Goal: Task Accomplishment & Management: Complete application form

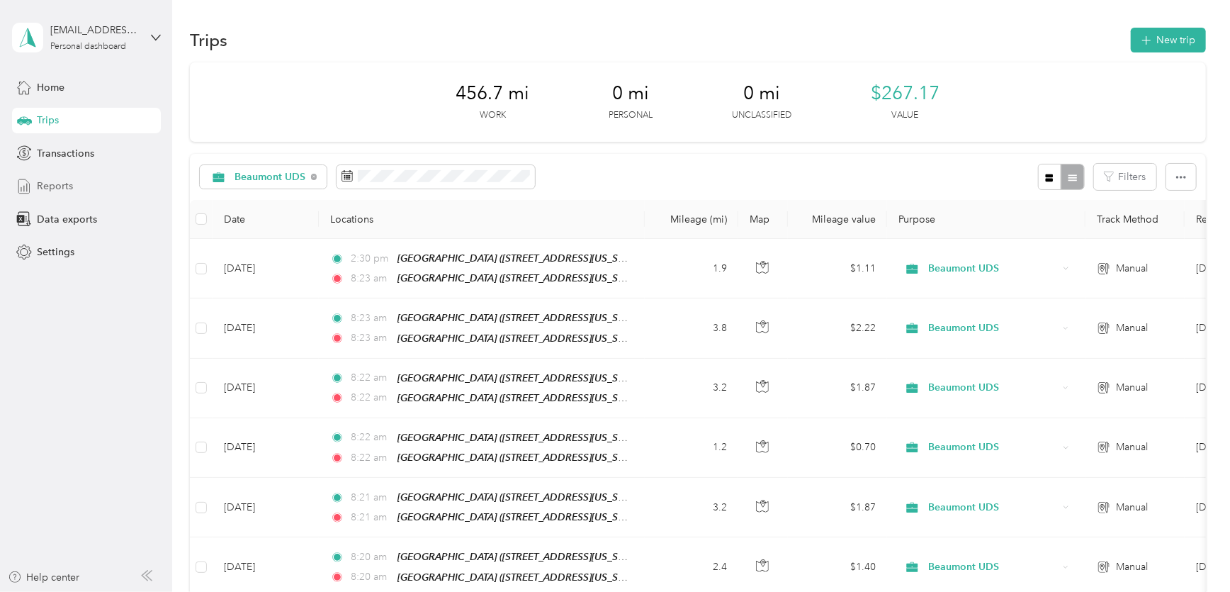
click at [48, 191] on span "Reports" at bounding box center [55, 186] width 36 height 15
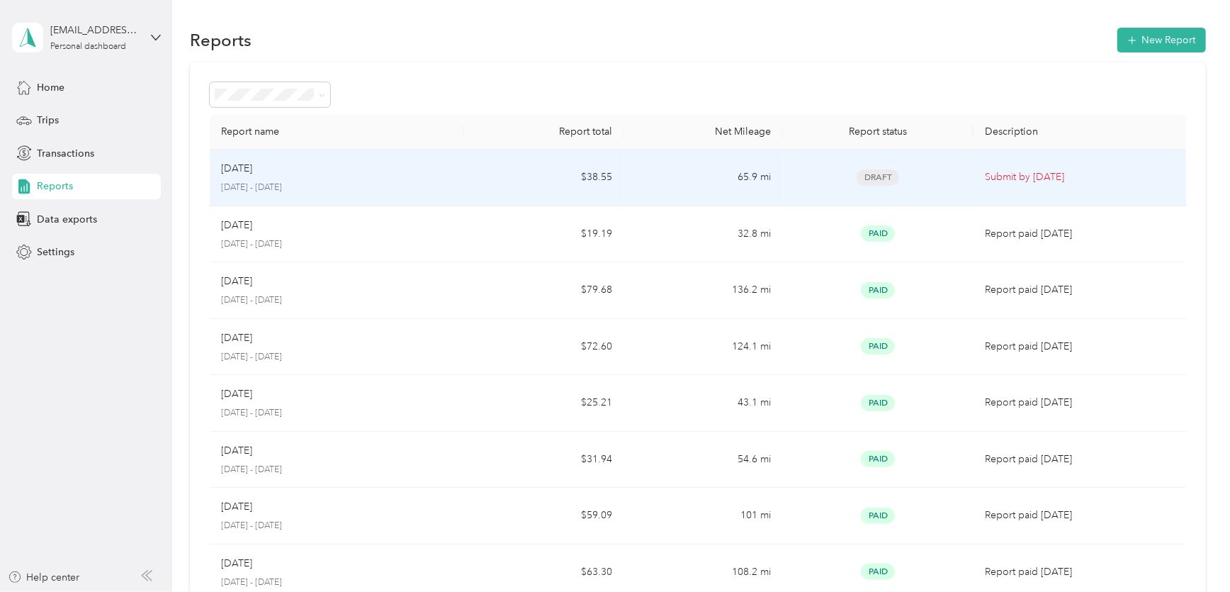
click at [284, 179] on div "August [DATE] - [DATE]" at bounding box center [337, 177] width 232 height 33
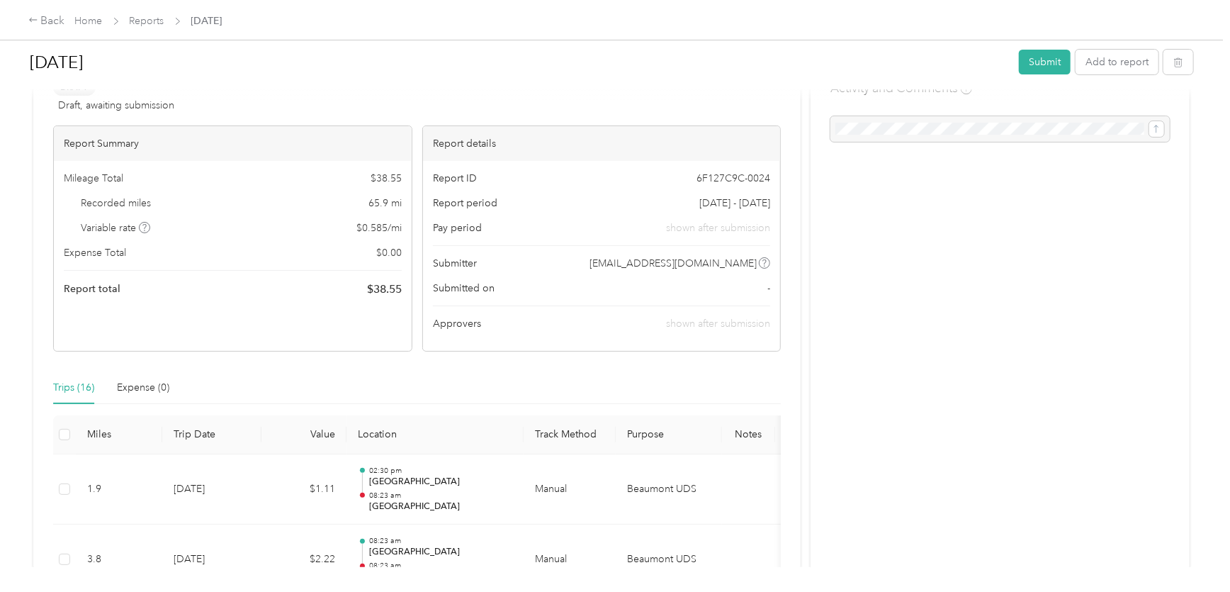
scroll to position [193, 0]
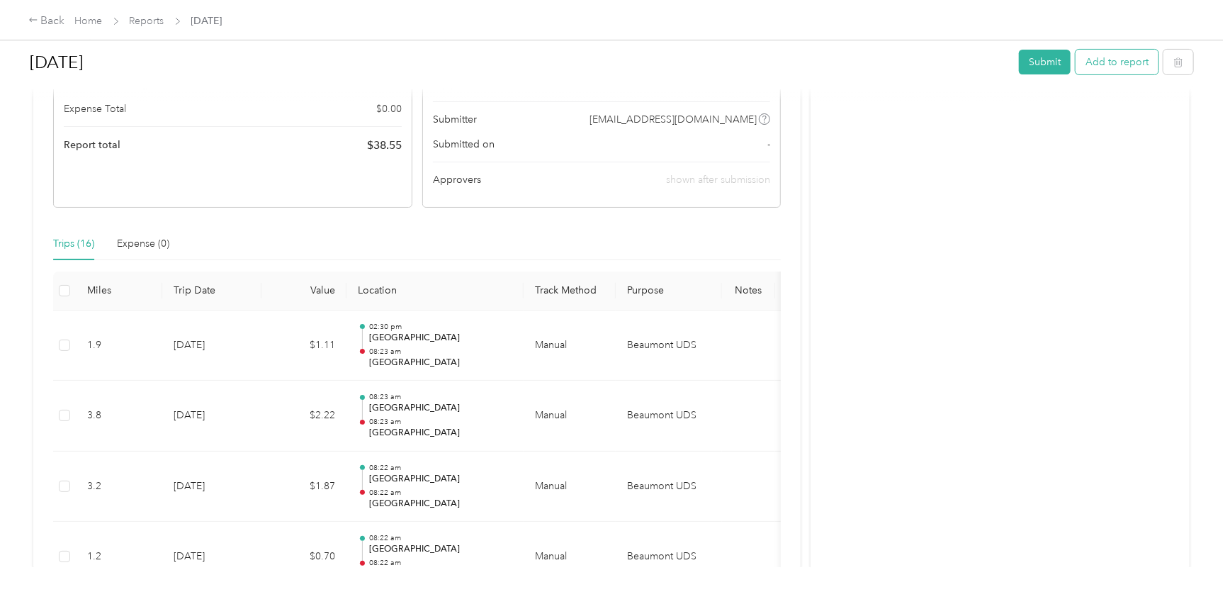
click at [1105, 63] on button "Add to report" at bounding box center [1116, 62] width 83 height 25
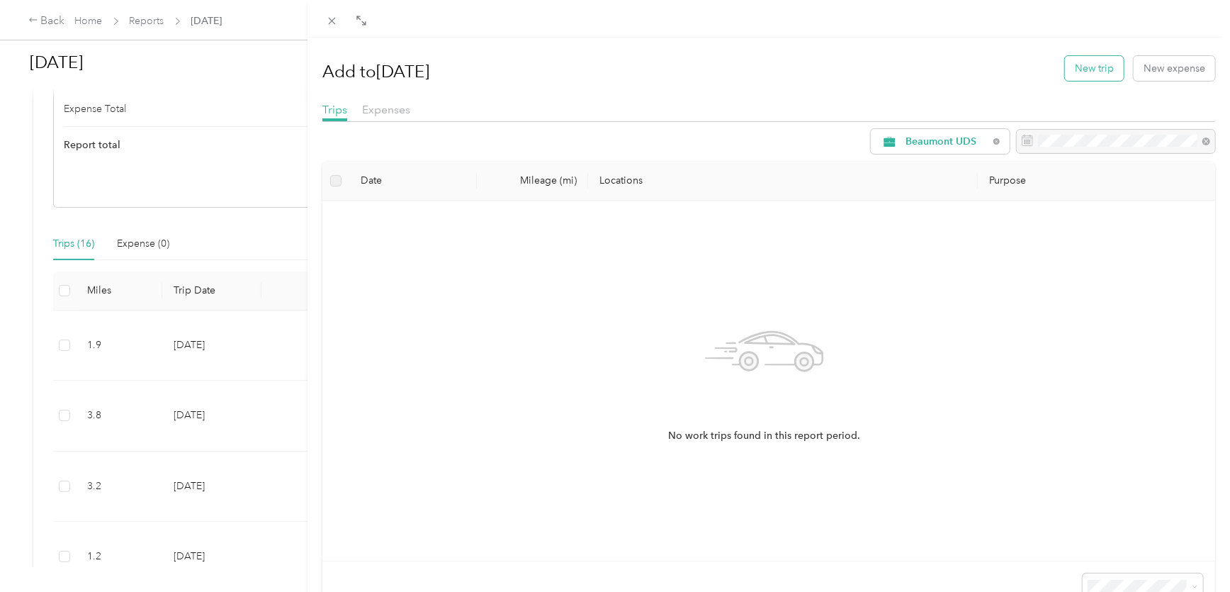
click at [1073, 68] on button "New trip" at bounding box center [1094, 68] width 59 height 25
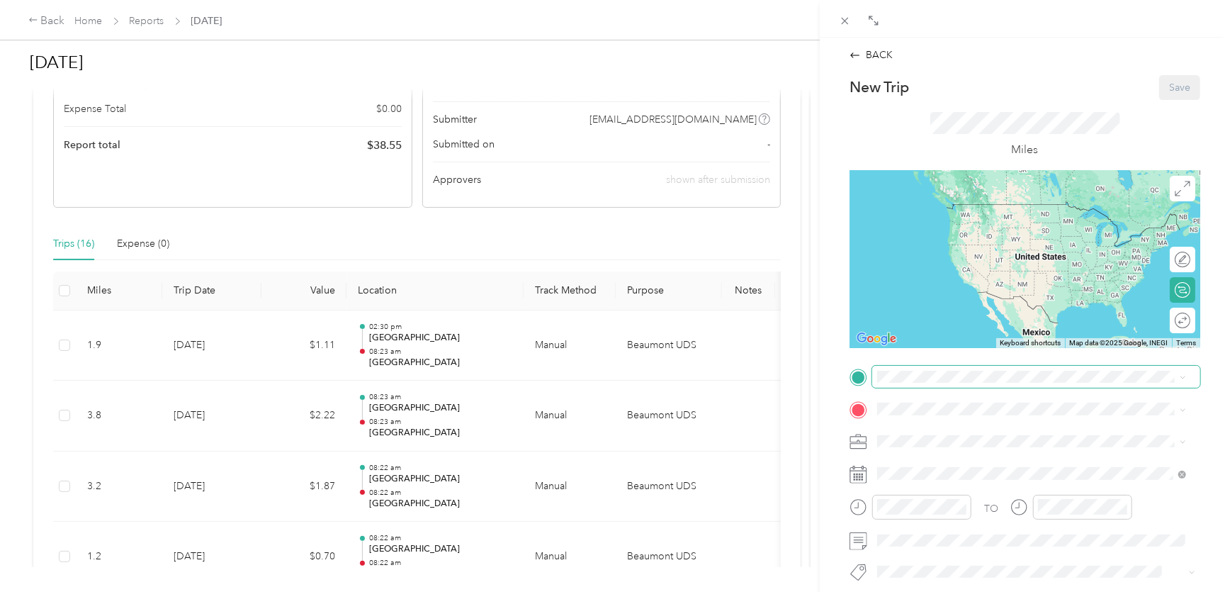
click at [916, 369] on span at bounding box center [1036, 377] width 328 height 23
click at [956, 435] on strong "[GEOGRAPHIC_DATA]" at bounding box center [957, 432] width 106 height 13
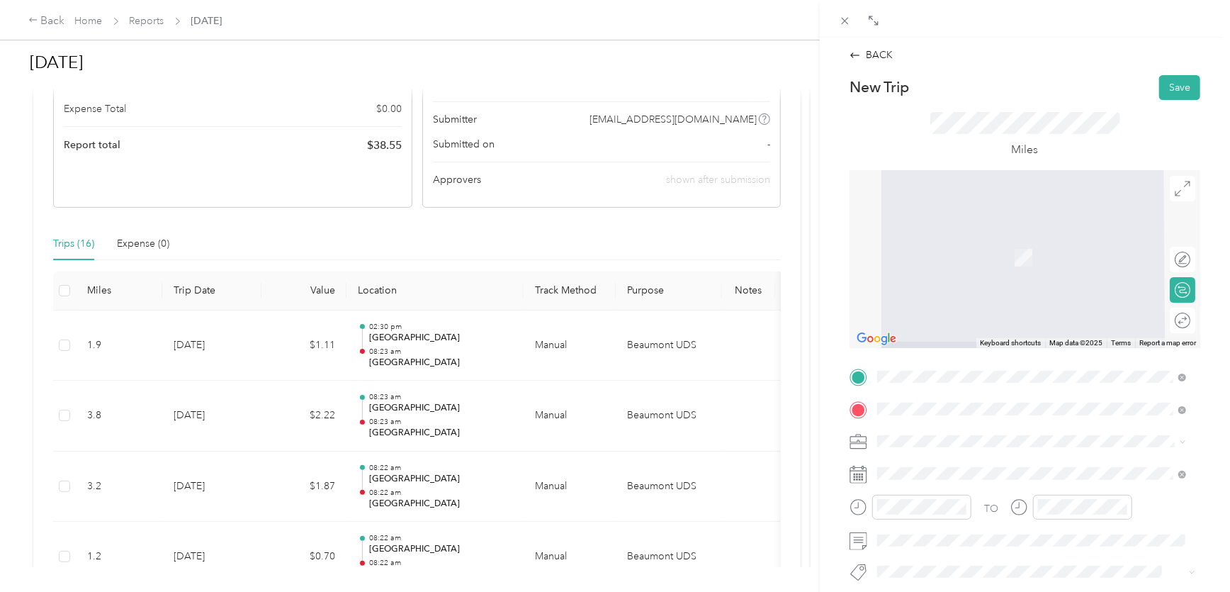
click at [1026, 249] on div "TEAM Summerwind Trails School" at bounding box center [989, 244] width 171 height 18
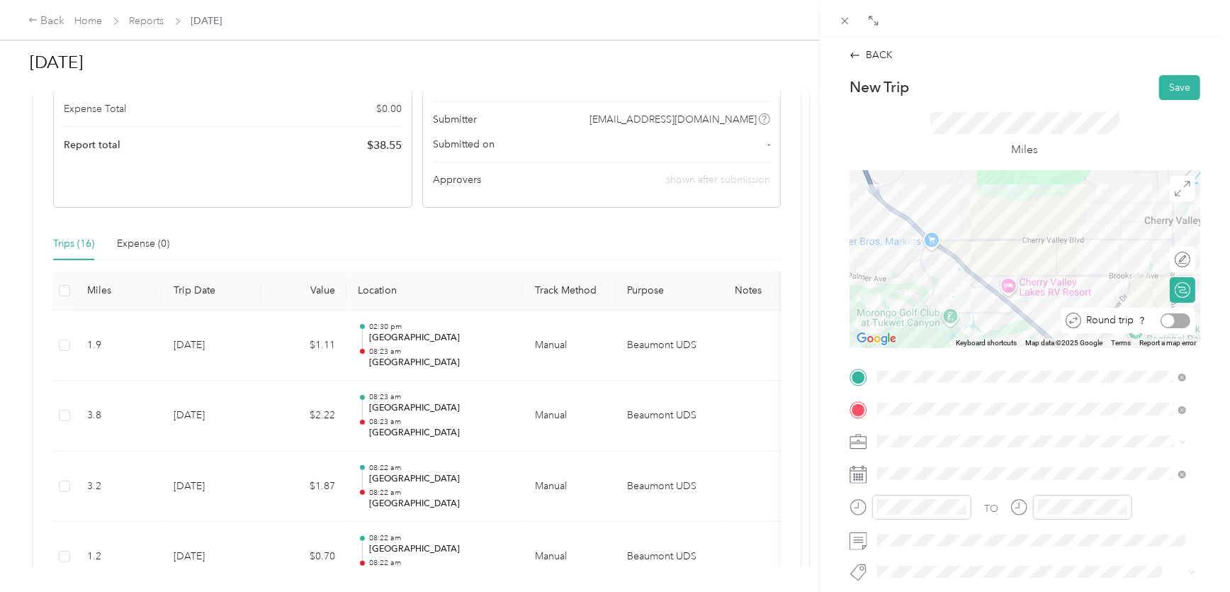
click at [1173, 322] on div at bounding box center [1175, 320] width 30 height 15
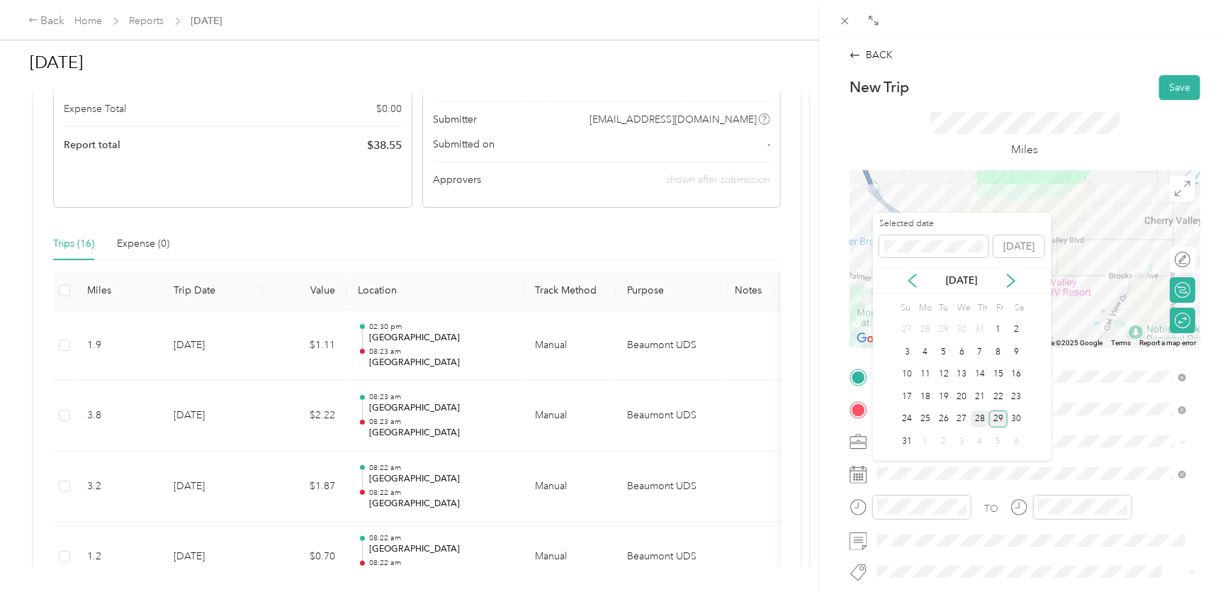
click at [978, 416] on div "28" at bounding box center [980, 419] width 18 height 18
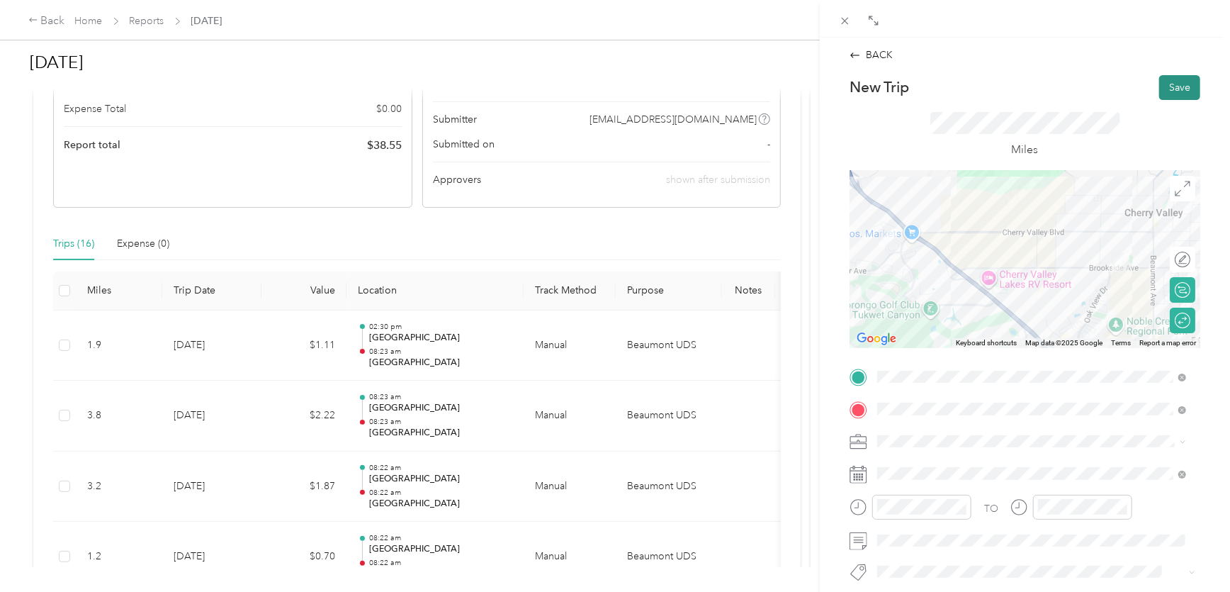
click at [1168, 84] on button "Save" at bounding box center [1179, 87] width 41 height 25
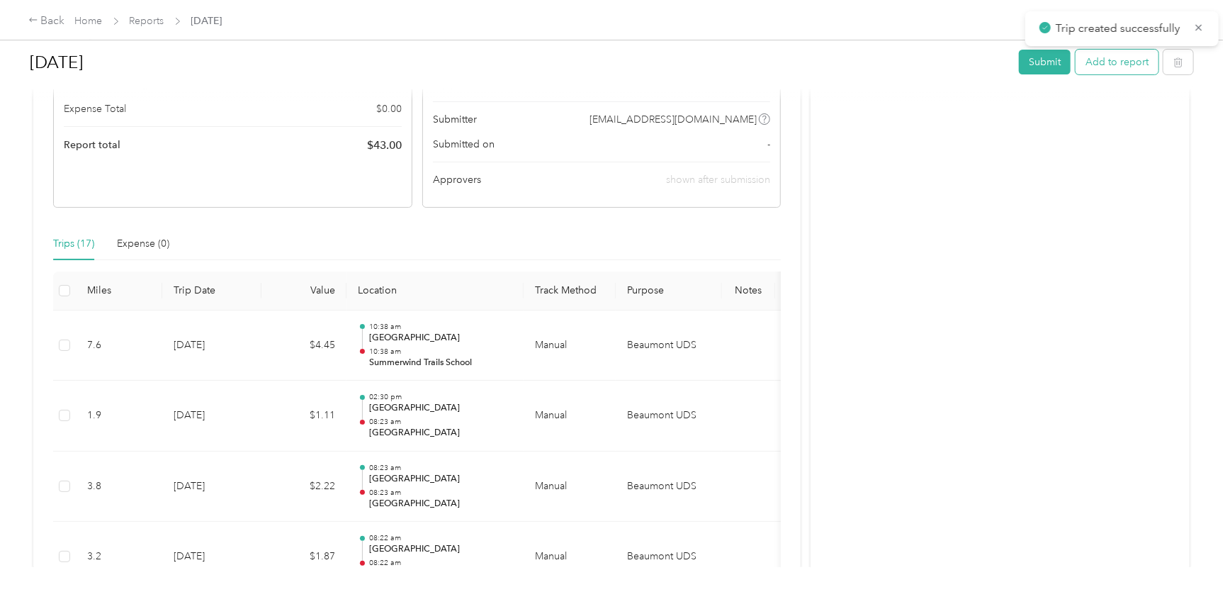
click at [1103, 67] on button "Add to report" at bounding box center [1116, 62] width 83 height 25
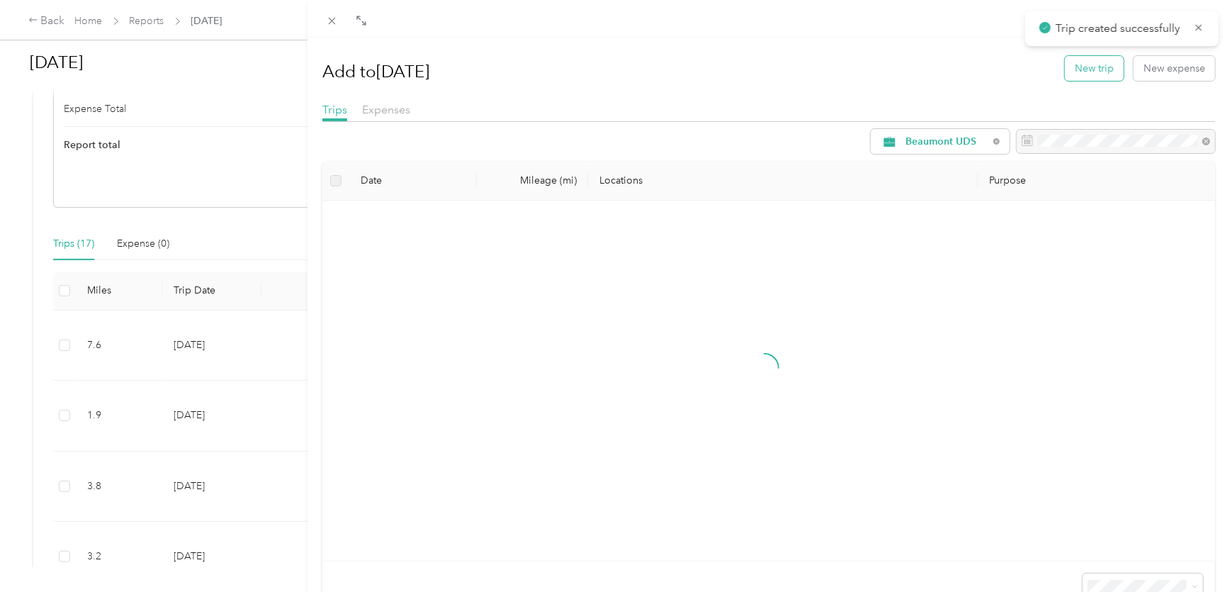
click at [1082, 62] on button "New trip" at bounding box center [1094, 68] width 59 height 25
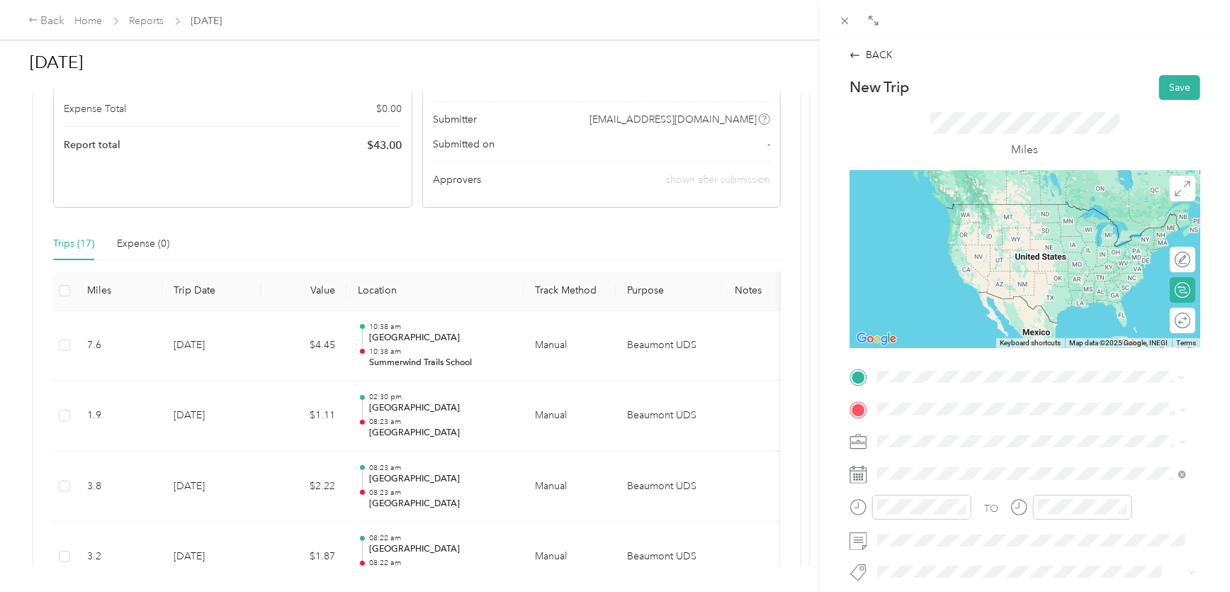
click at [956, 443] on span "[STREET_ADDRESS][US_STATE]" at bounding box center [975, 448] width 142 height 12
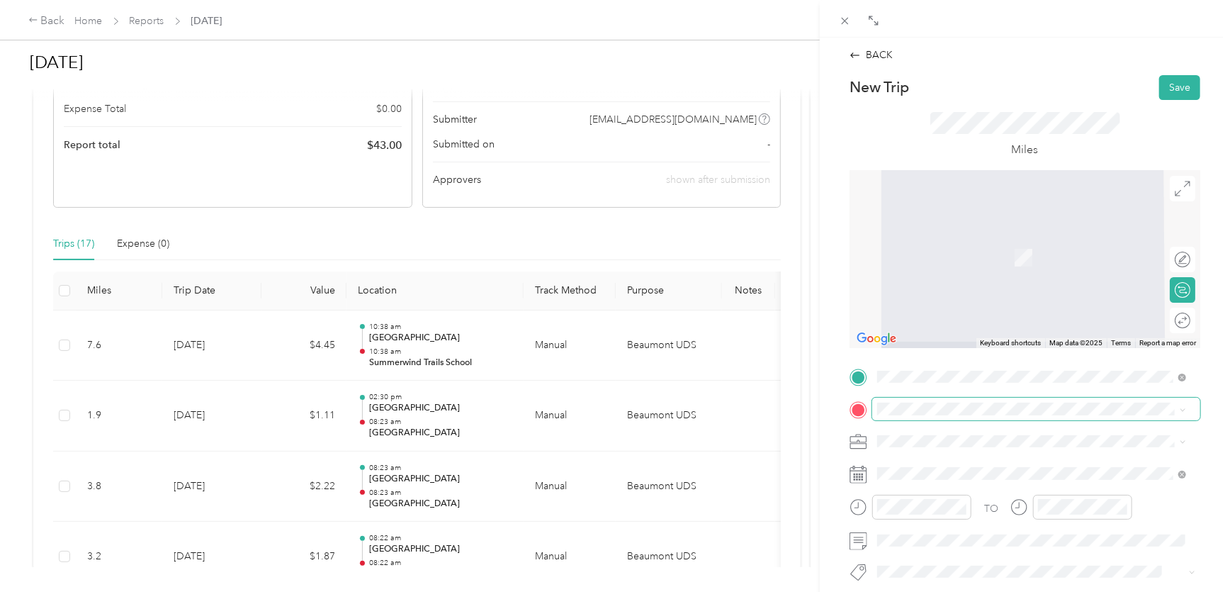
click at [934, 401] on span at bounding box center [1036, 408] width 328 height 23
click at [933, 248] on div "[GEOGRAPHIC_DATA] [STREET_ADDRESS][US_STATE]" at bounding box center [975, 250] width 142 height 30
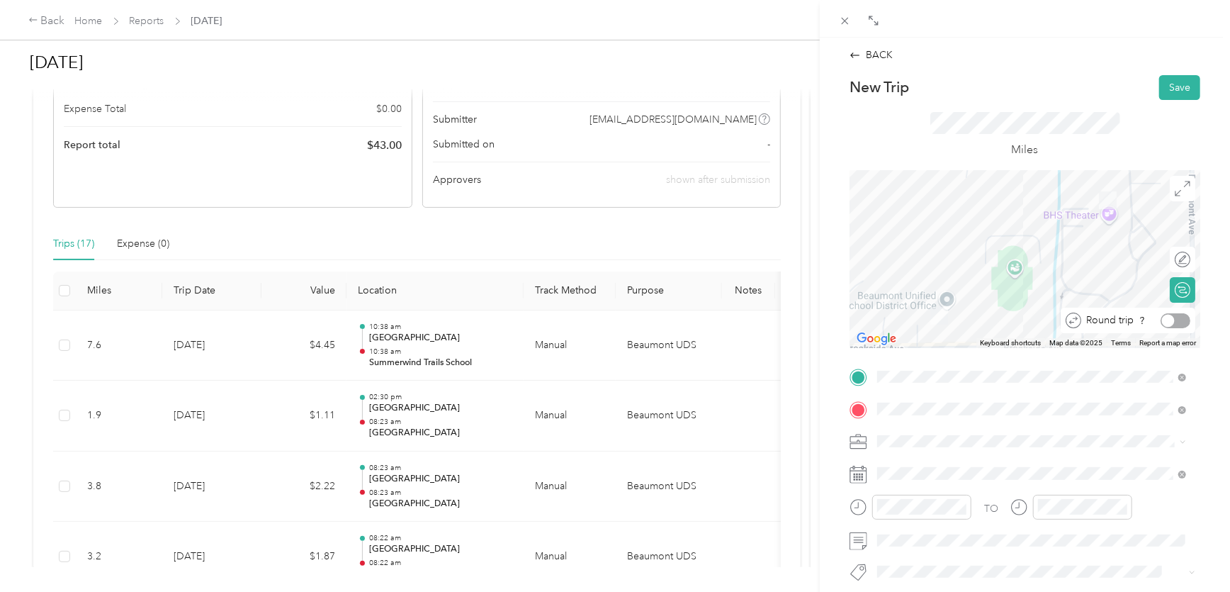
click at [1174, 320] on div at bounding box center [1175, 320] width 30 height 15
click at [1172, 259] on div at bounding box center [1175, 259] width 30 height 15
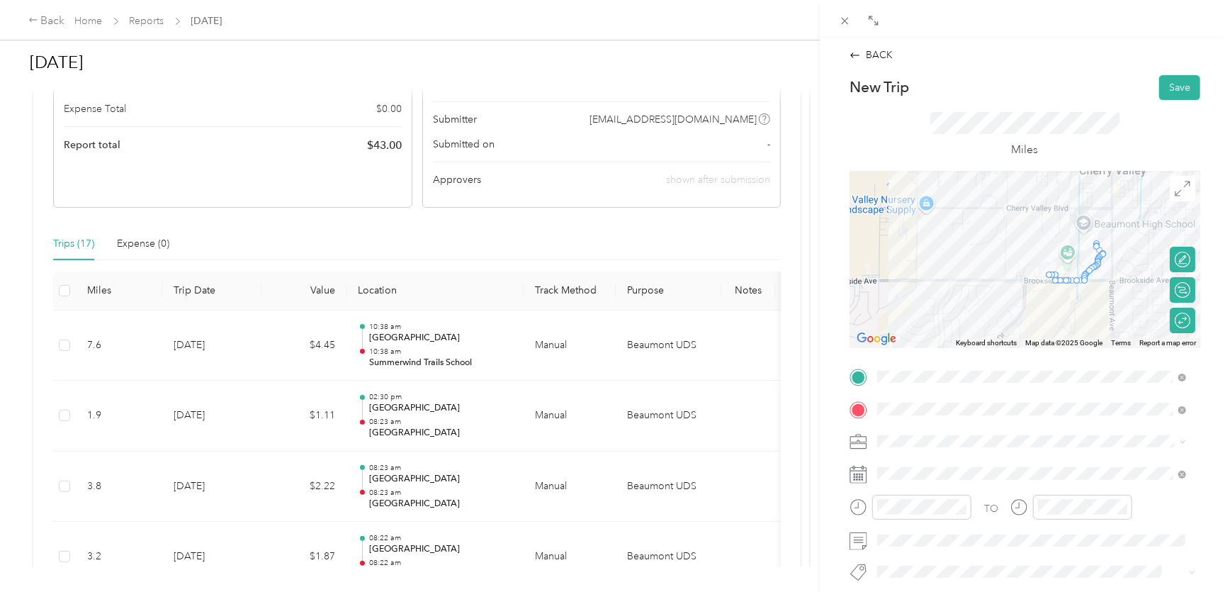
drag, startPoint x: 1029, startPoint y: 227, endPoint x: 1019, endPoint y: 246, distance: 21.9
click at [1019, 246] on div at bounding box center [1024, 259] width 351 height 177
drag, startPoint x: 1080, startPoint y: 276, endPoint x: 999, endPoint y: 220, distance: 98.3
drag, startPoint x: 1090, startPoint y: 244, endPoint x: 1107, endPoint y: 247, distance: 17.2
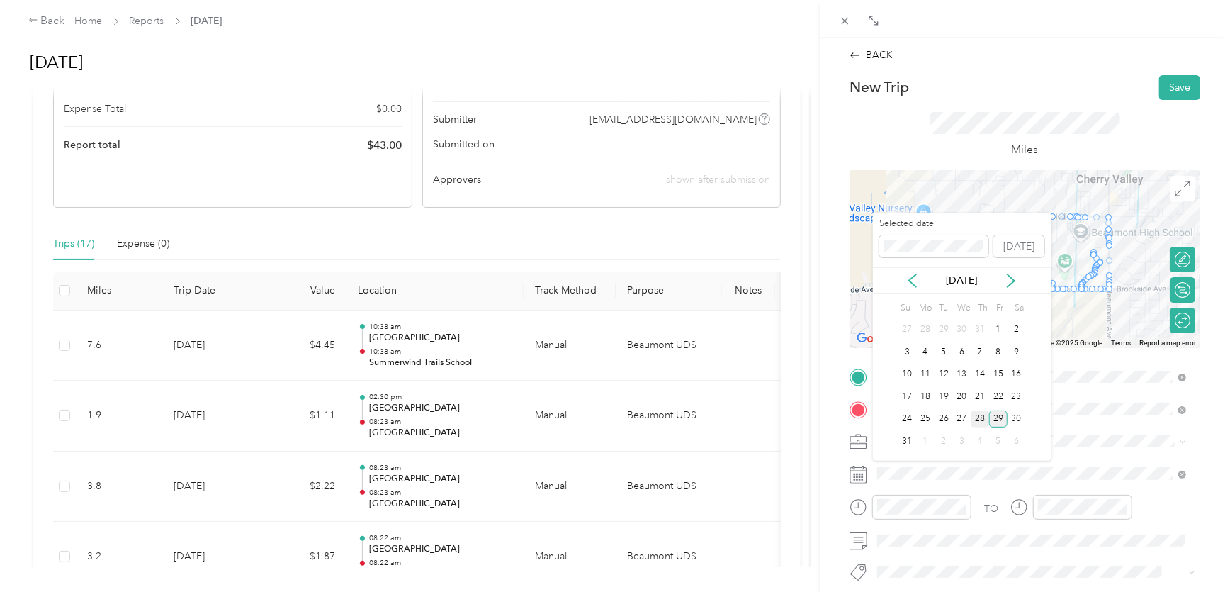
click at [977, 416] on div "28" at bounding box center [980, 419] width 18 height 18
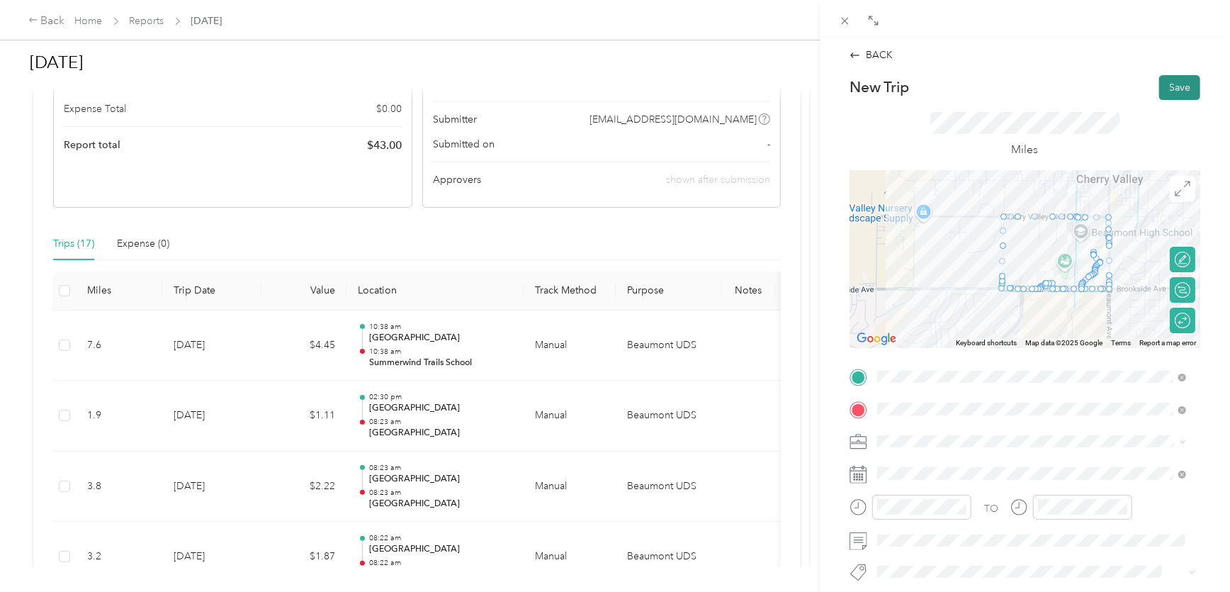
click at [1163, 86] on button "Save" at bounding box center [1179, 87] width 41 height 25
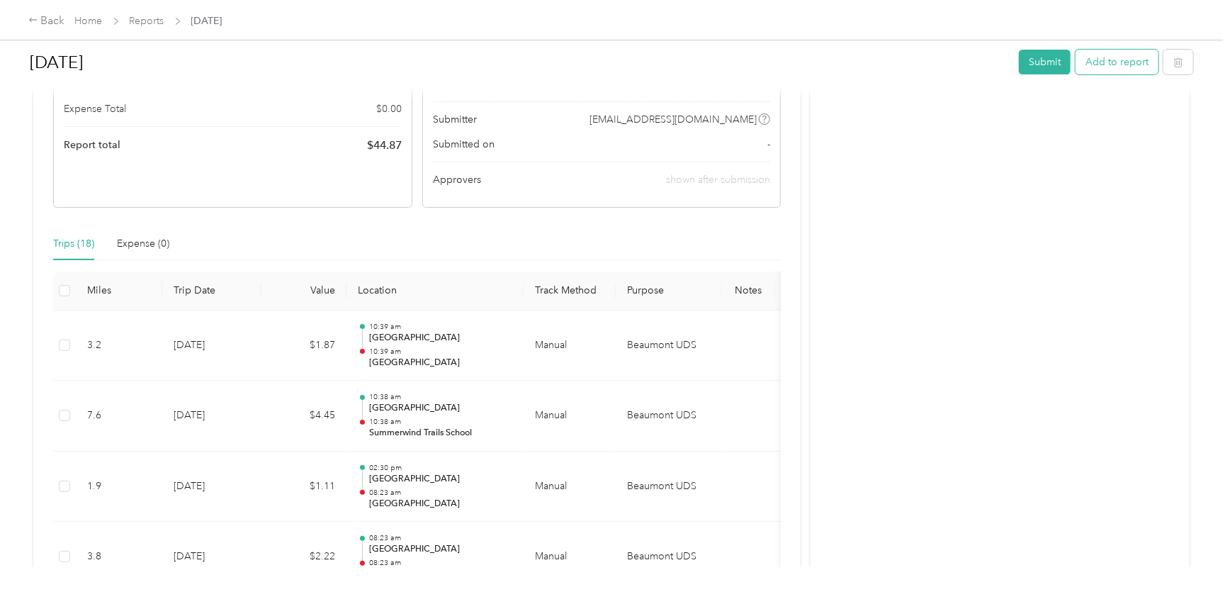
click at [1105, 62] on button "Add to report" at bounding box center [1116, 62] width 83 height 25
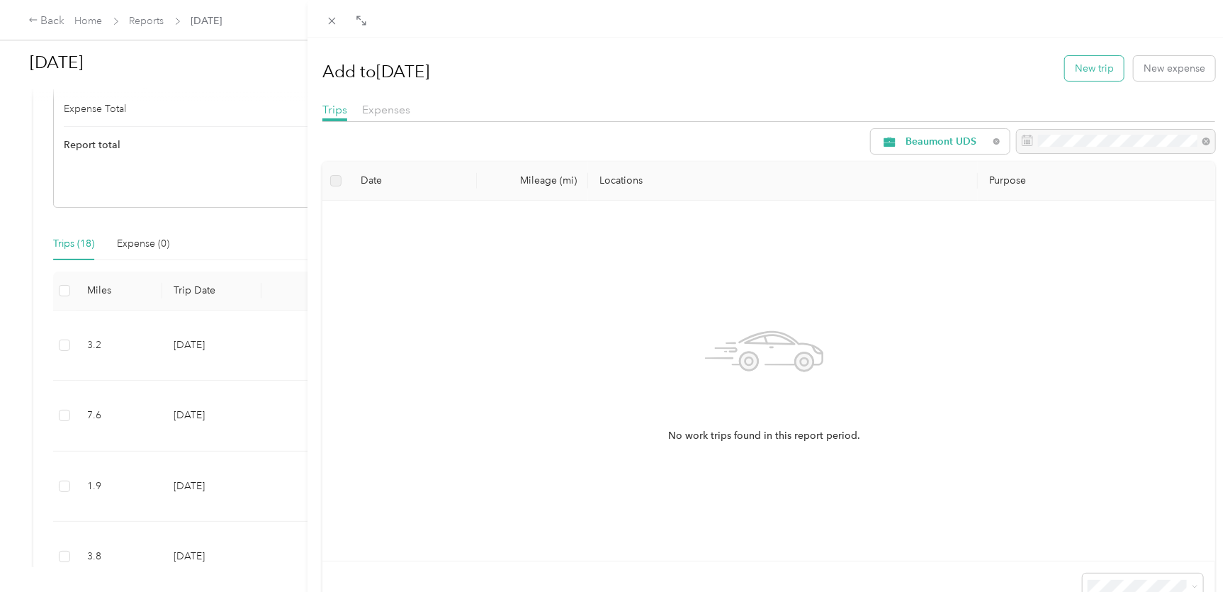
click at [1080, 69] on button "New trip" at bounding box center [1094, 68] width 59 height 25
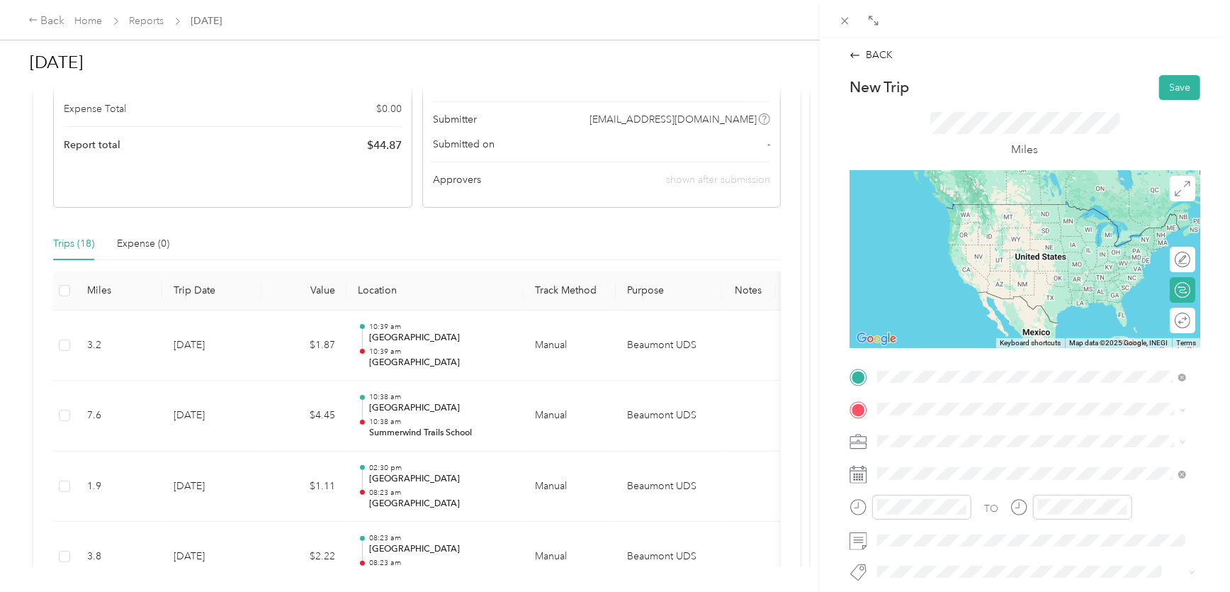
click at [935, 439] on div "[GEOGRAPHIC_DATA] [STREET_ADDRESS][US_STATE]" at bounding box center [975, 441] width 142 height 30
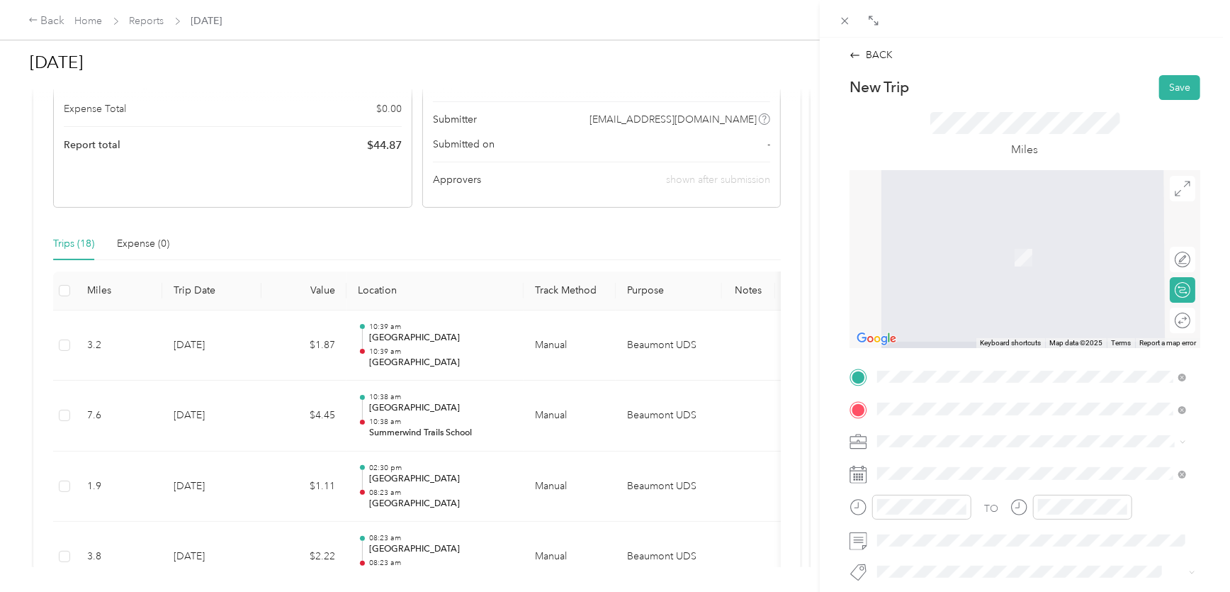
click at [1010, 256] on span "[STREET_ADDRESS][US_STATE]" at bounding box center [975, 262] width 142 height 12
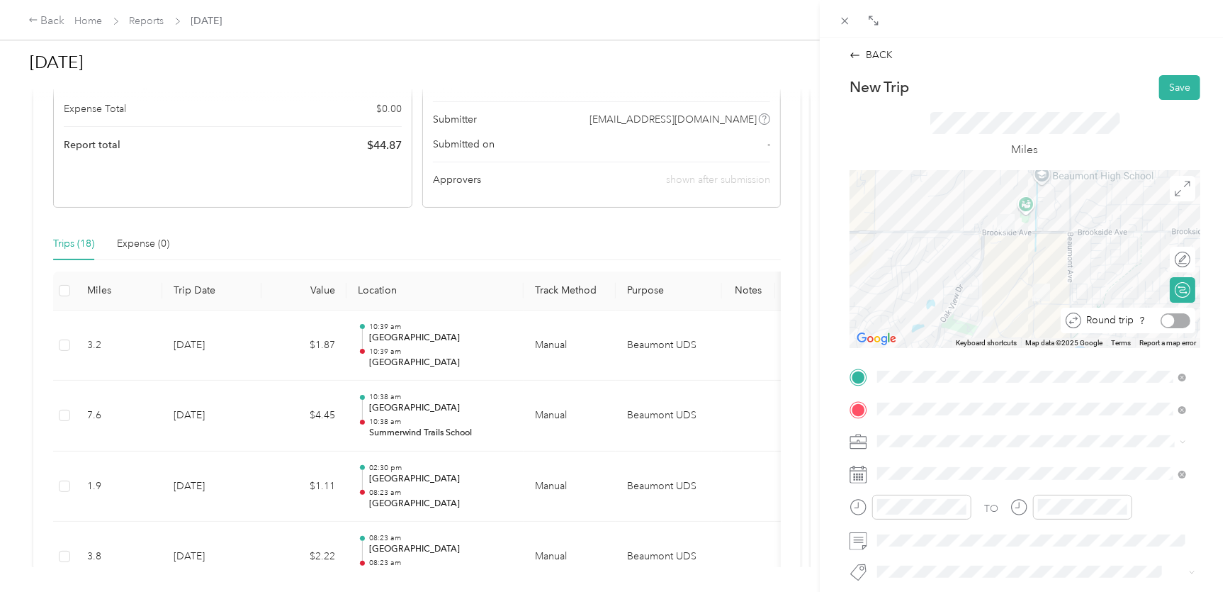
click at [1175, 318] on div at bounding box center [1175, 320] width 30 height 15
click at [1164, 90] on button "Save" at bounding box center [1179, 87] width 41 height 25
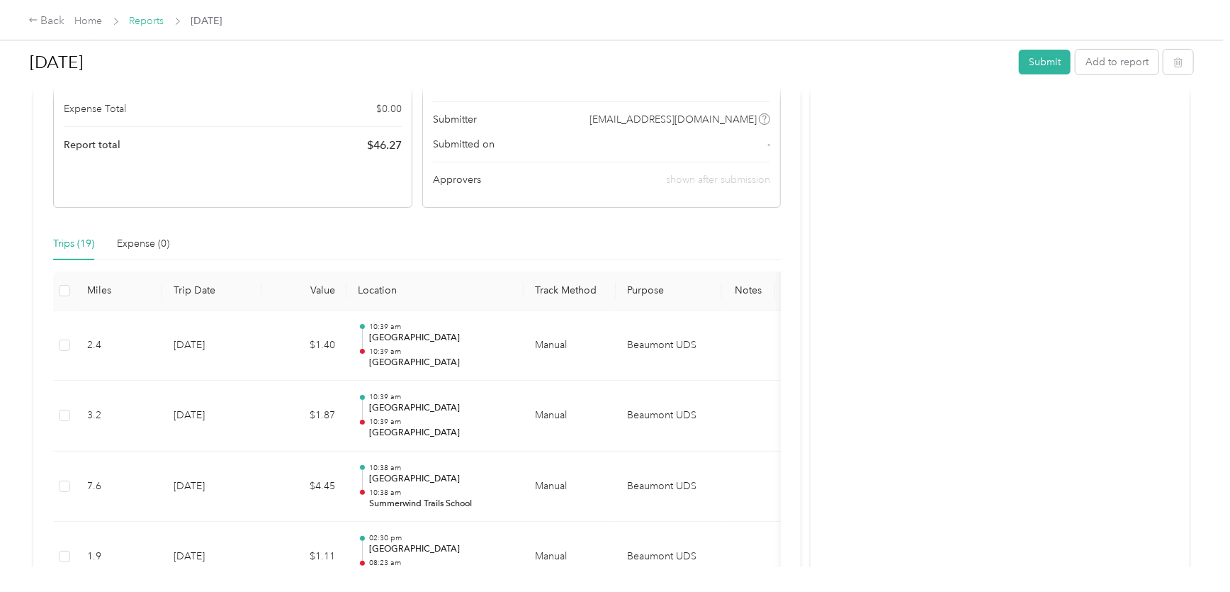
click at [155, 23] on link "Reports" at bounding box center [147, 21] width 35 height 12
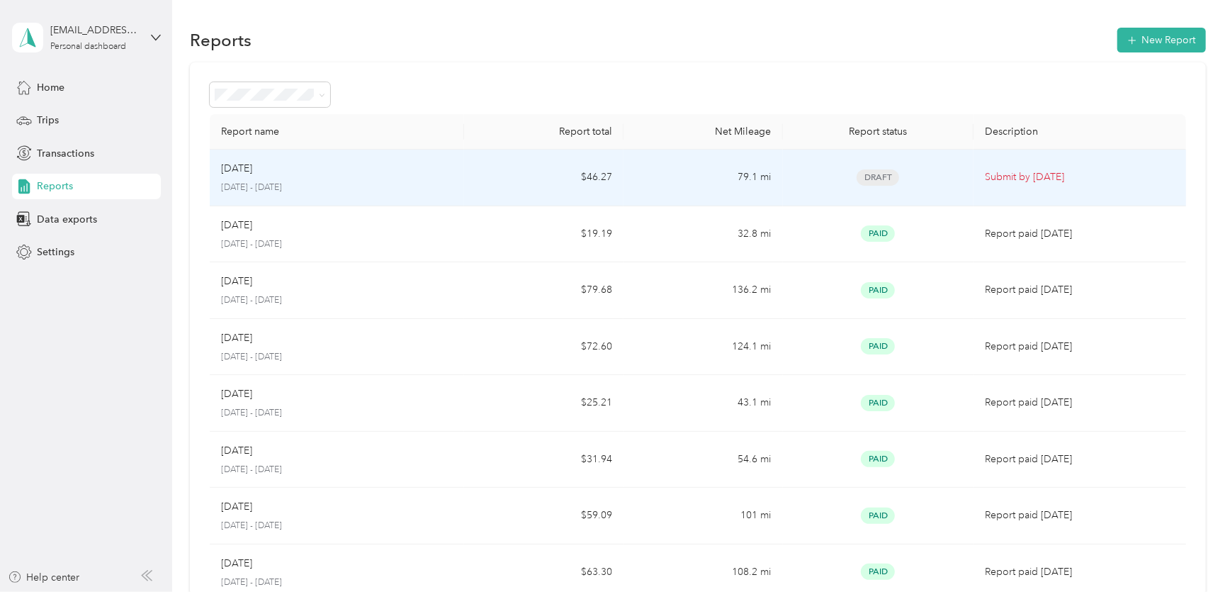
click at [252, 171] on p "[DATE]" at bounding box center [236, 169] width 31 height 16
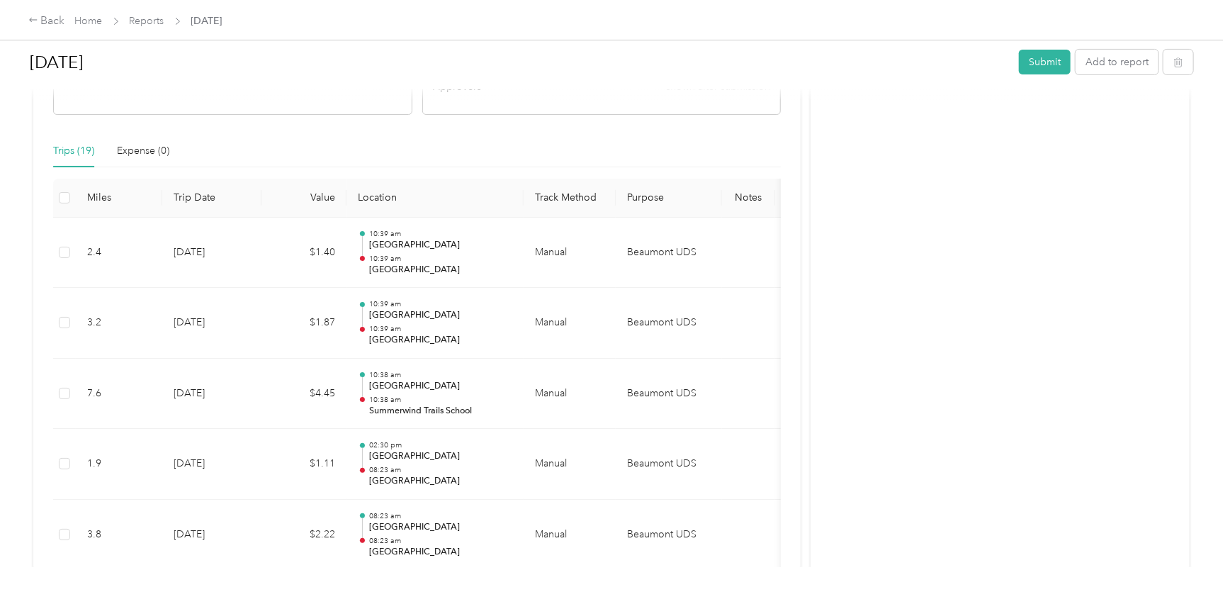
scroll to position [257, 0]
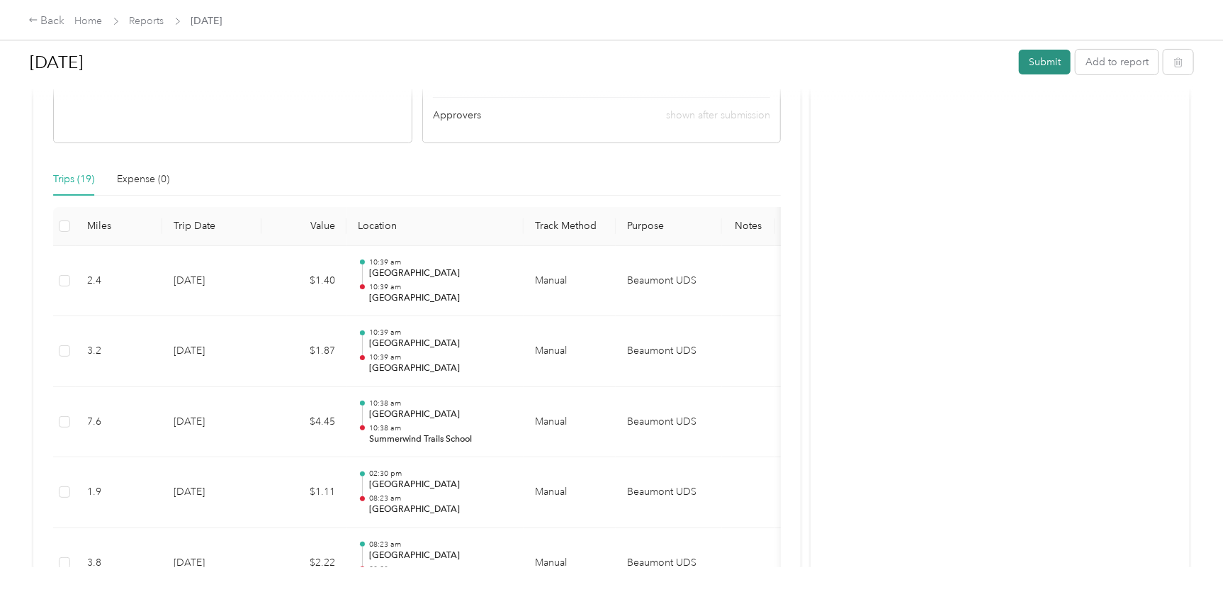
click at [1043, 63] on button "Submit" at bounding box center [1045, 62] width 52 height 25
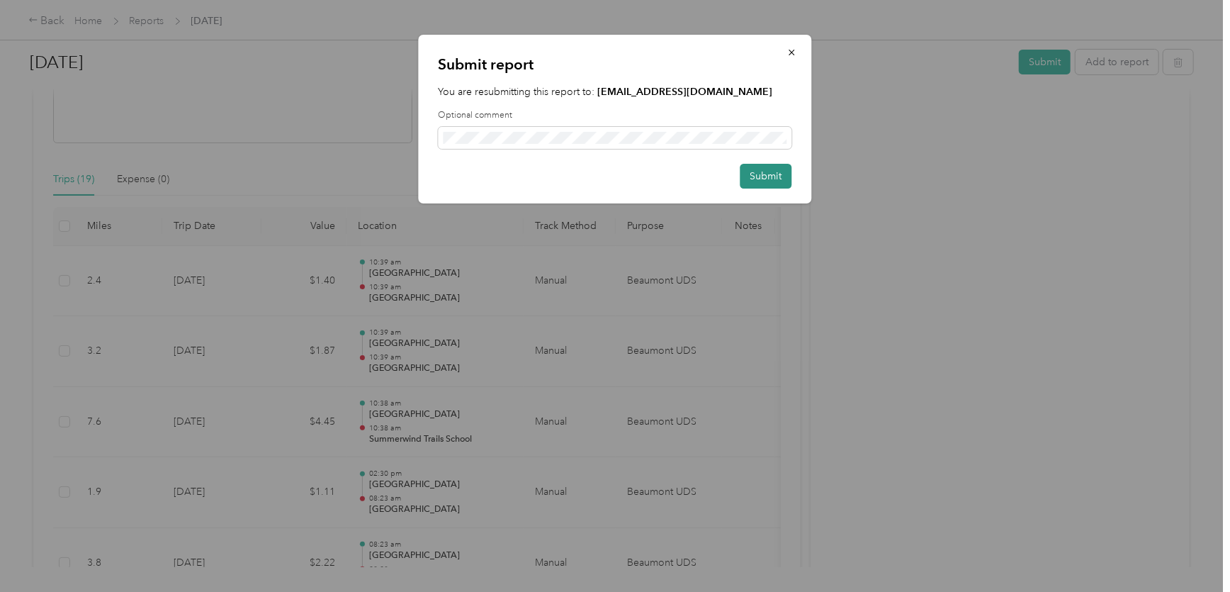
click at [759, 178] on button "Submit" at bounding box center [766, 176] width 52 height 25
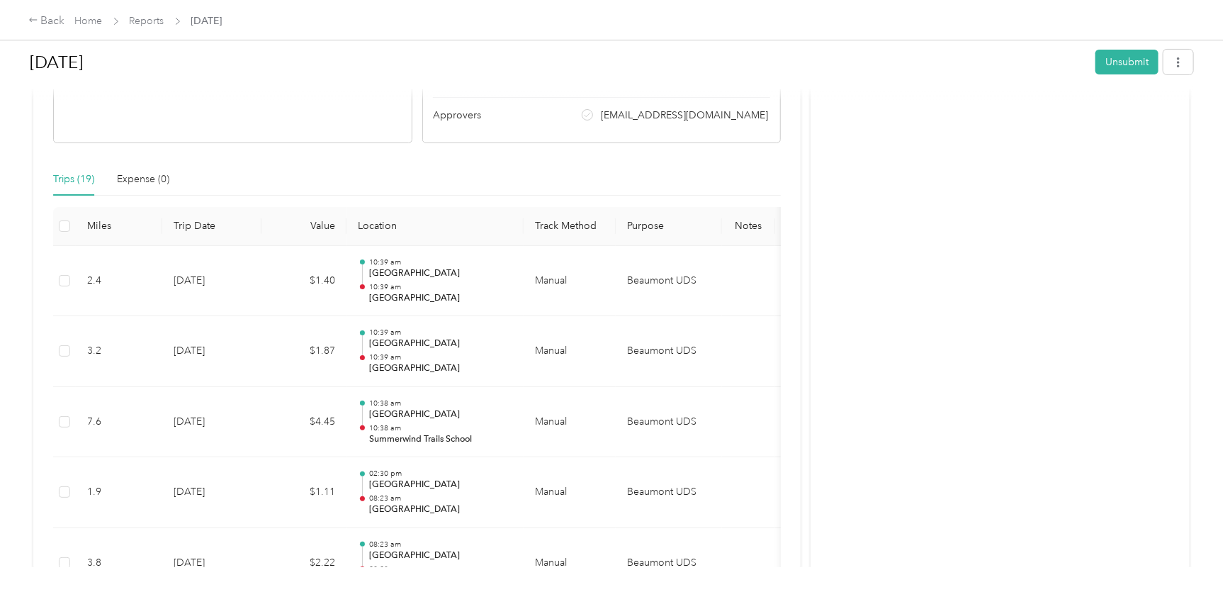
click at [222, 21] on span "[DATE]" at bounding box center [206, 20] width 31 height 15
click at [150, 24] on link "Reports" at bounding box center [147, 21] width 35 height 12
